Goal: Task Accomplishment & Management: Manage account settings

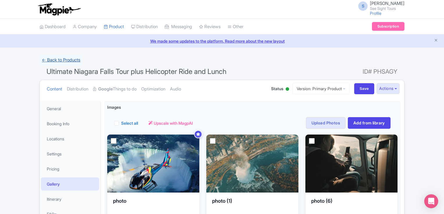
click at [69, 60] on link "← Back to Products" at bounding box center [60, 60] width 43 height 11
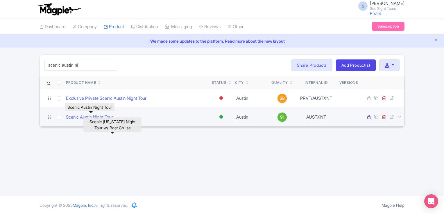
type input "scenic austin ni"
click at [73, 116] on link "Scenic Austin Night Tour" at bounding box center [89, 117] width 47 height 7
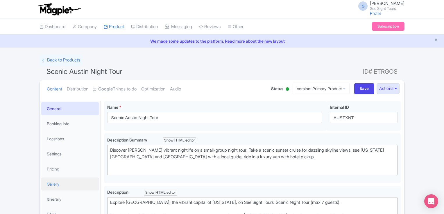
click at [54, 180] on link "Gallery" at bounding box center [70, 184] width 58 height 13
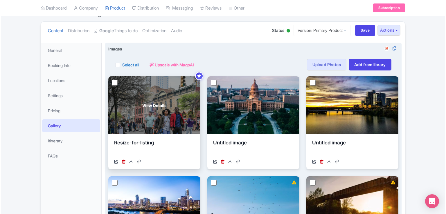
scroll to position [87, 0]
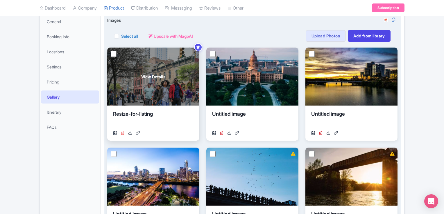
click at [122, 131] on icon at bounding box center [122, 133] width 4 height 4
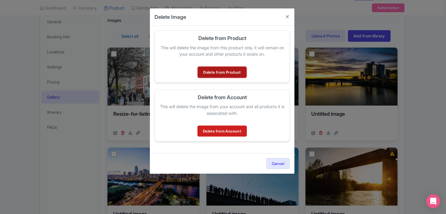
click at [224, 72] on link "Delete from Product" at bounding box center [222, 72] width 48 height 11
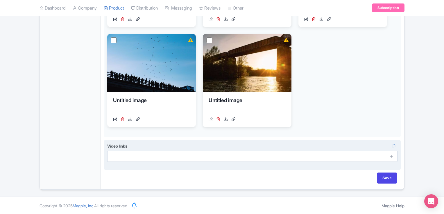
scroll to position [85, 0]
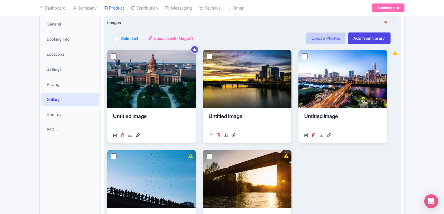
click at [324, 37] on link "Upload Photos" at bounding box center [325, 39] width 39 height 12
click at [330, 36] on link "Upload Photos" at bounding box center [325, 39] width 39 height 12
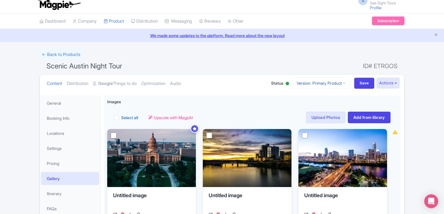
scroll to position [0, 0]
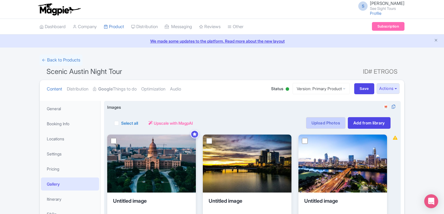
click at [309, 122] on link "Upload Photos" at bounding box center [325, 123] width 39 height 12
click at [321, 121] on link "Upload Photos" at bounding box center [325, 123] width 39 height 12
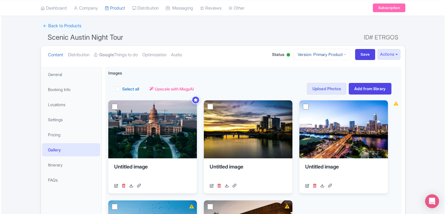
scroll to position [27, 0]
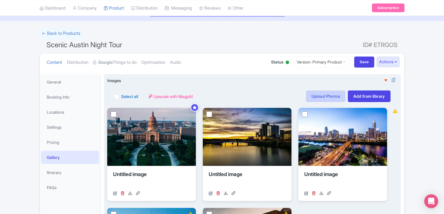
click at [312, 96] on link "Upload Photos" at bounding box center [325, 97] width 39 height 12
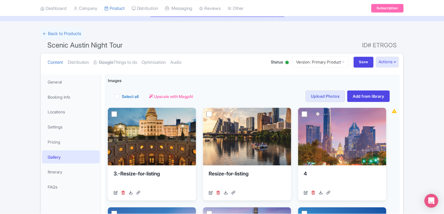
scroll to position [101, 0]
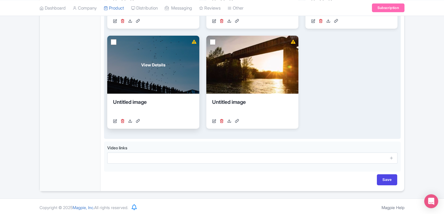
scroll to position [372, 0]
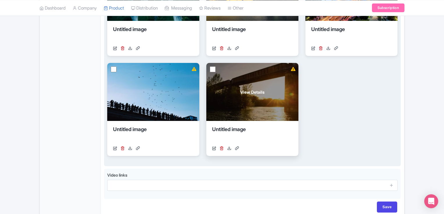
click at [212, 68] on input "checkbox" at bounding box center [213, 69] width 6 height 6
checkbox input "true"
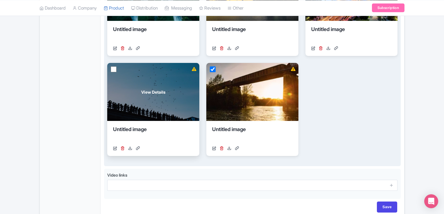
click at [113, 69] on input "checkbox" at bounding box center [114, 69] width 6 height 6
checkbox input "true"
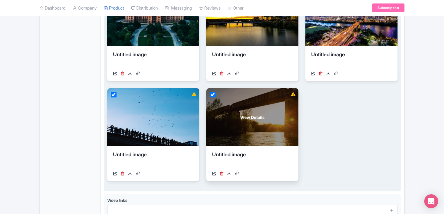
scroll to position [285, 0]
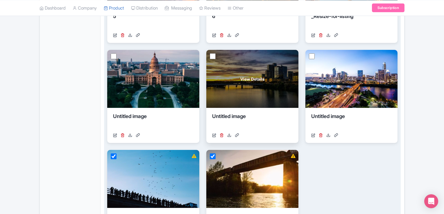
click at [210, 55] on input "checkbox" at bounding box center [213, 56] width 6 height 6
checkbox input "true"
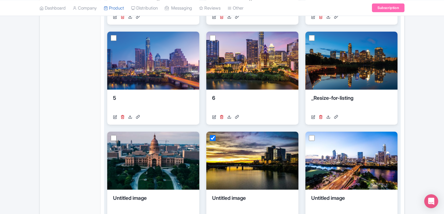
scroll to position [29, 0]
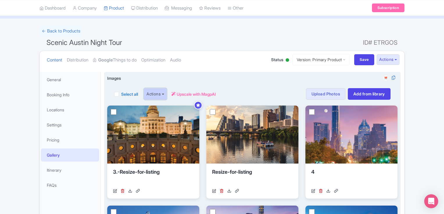
click at [166, 94] on button "Actions" at bounding box center [155, 94] width 23 height 12
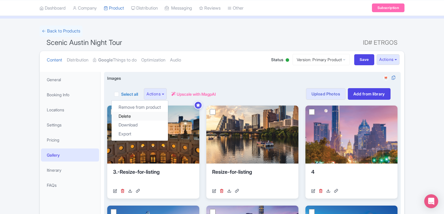
click at [132, 118] on link "Delete" at bounding box center [139, 116] width 56 height 9
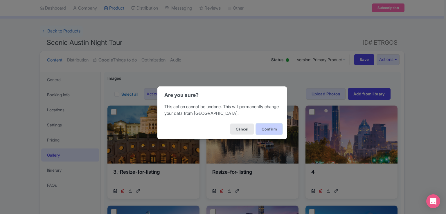
click at [269, 128] on button "Confirm" at bounding box center [269, 129] width 26 height 11
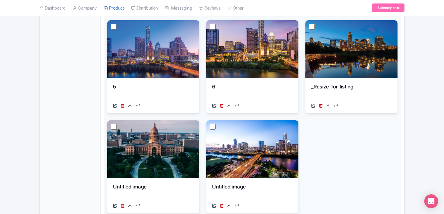
scroll to position [301, 0]
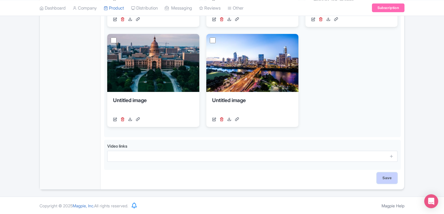
click at [381, 179] on input "Save" at bounding box center [387, 178] width 20 height 11
type input "Saving..."
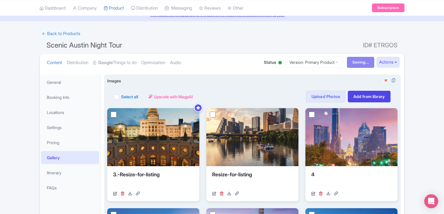
scroll to position [0, 0]
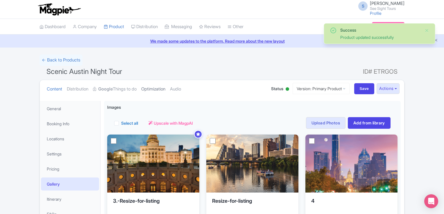
click at [163, 87] on link "Optimization" at bounding box center [153, 89] width 24 height 18
